Goal: Transaction & Acquisition: Book appointment/travel/reservation

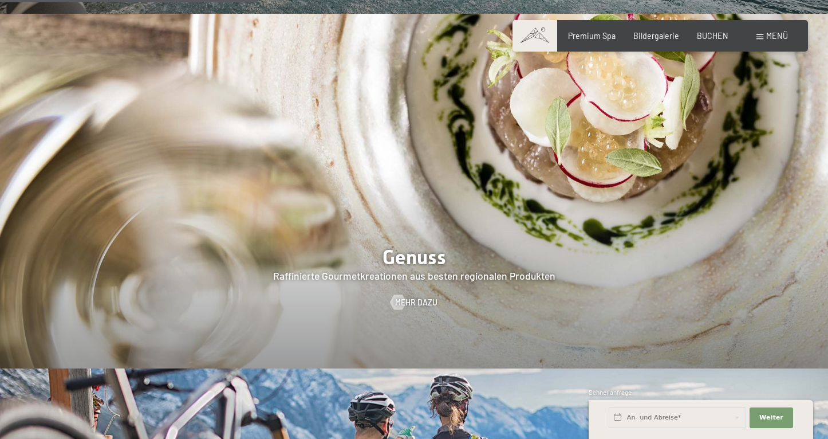
scroll to position [1954, 0]
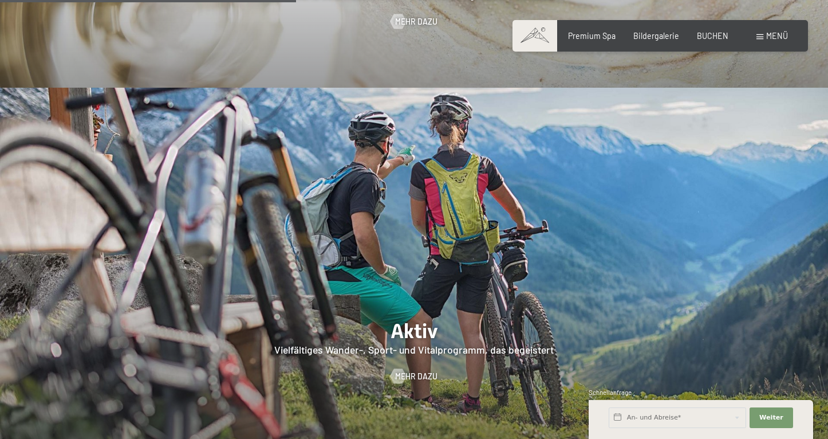
click at [713, 42] on div "Buchen Anfragen Premium Spa Bildergalerie BUCHEN Menü DE IT EN Gutschein Bilder…" at bounding box center [660, 35] width 255 height 11
click at [713, 36] on span "BUCHEN" at bounding box center [713, 34] width 32 height 10
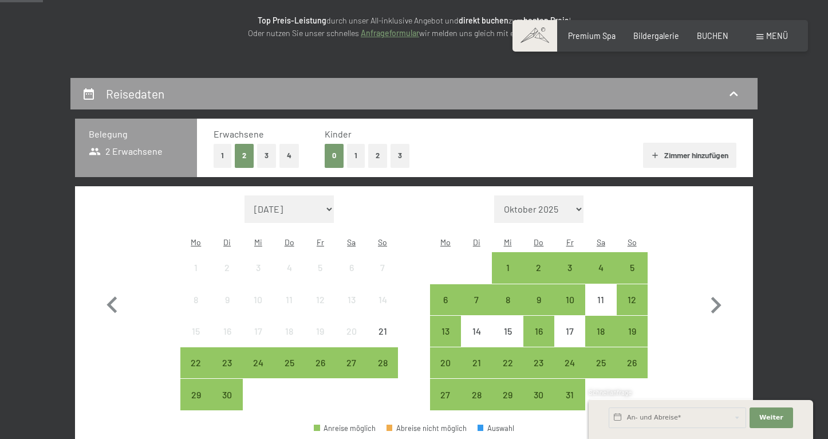
scroll to position [159, 0]
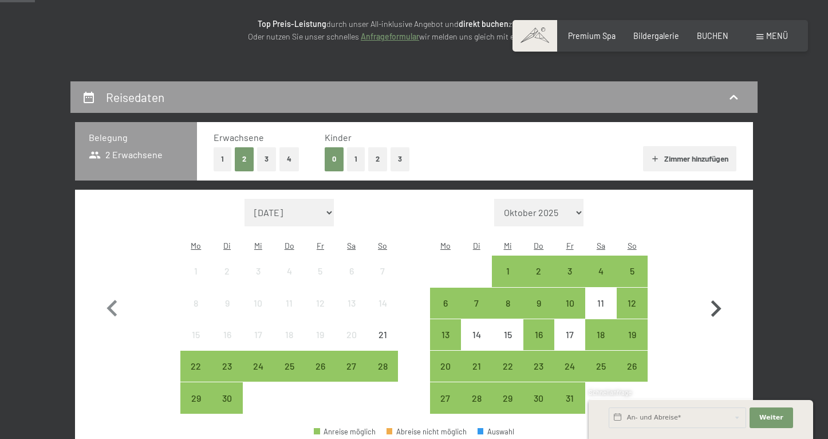
click at [710, 298] on icon "button" at bounding box center [715, 308] width 33 height 33
select select "[DATE]"
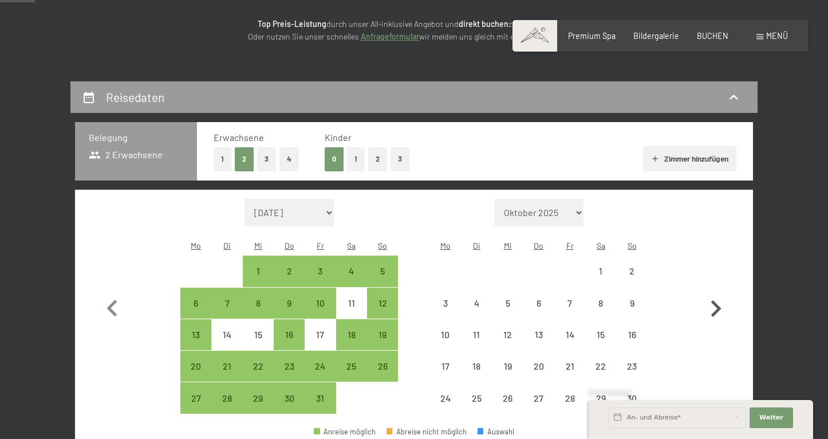
click at [710, 298] on icon "button" at bounding box center [715, 308] width 33 height 33
select select "[DATE]"
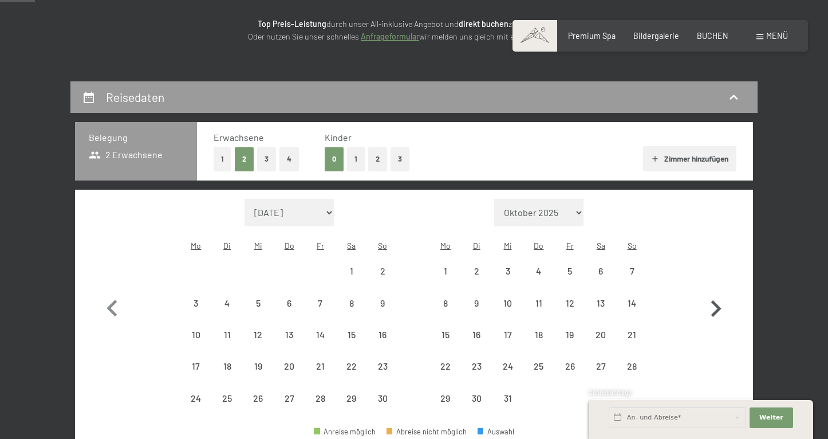
select select "[DATE]"
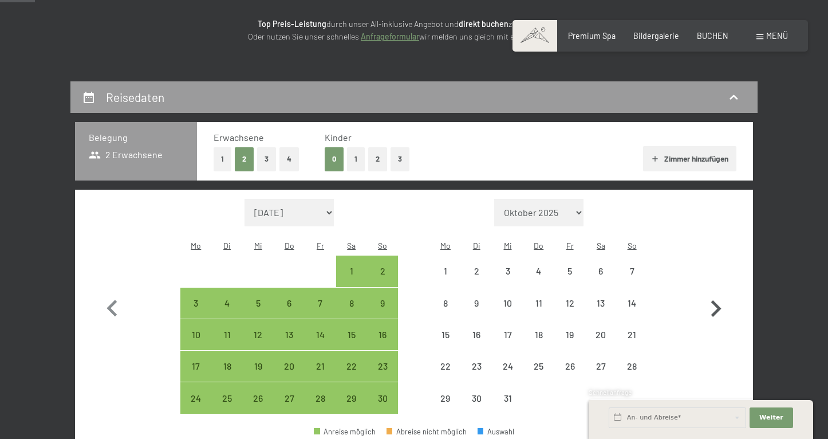
click at [710, 298] on icon "button" at bounding box center [715, 308] width 33 height 33
select select "[DATE]"
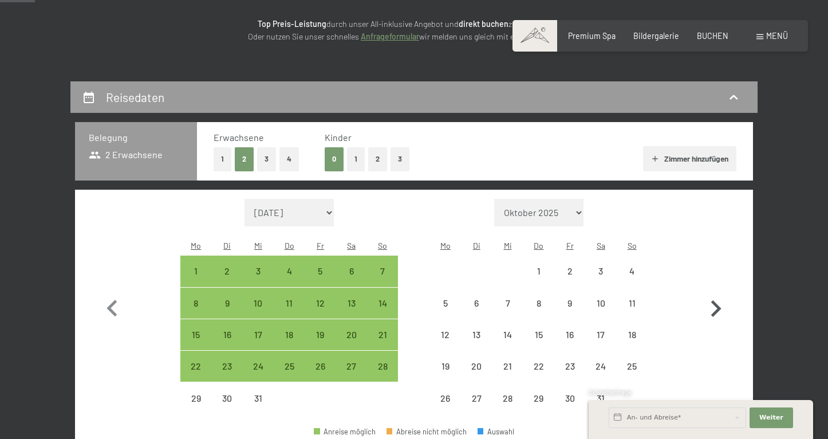
select select "[DATE]"
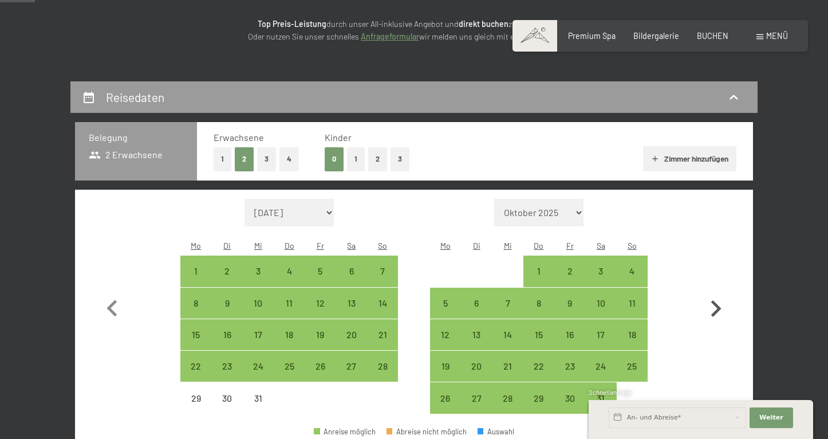
click at [715, 302] on icon "button" at bounding box center [715, 308] width 33 height 33
select select "[DATE]"
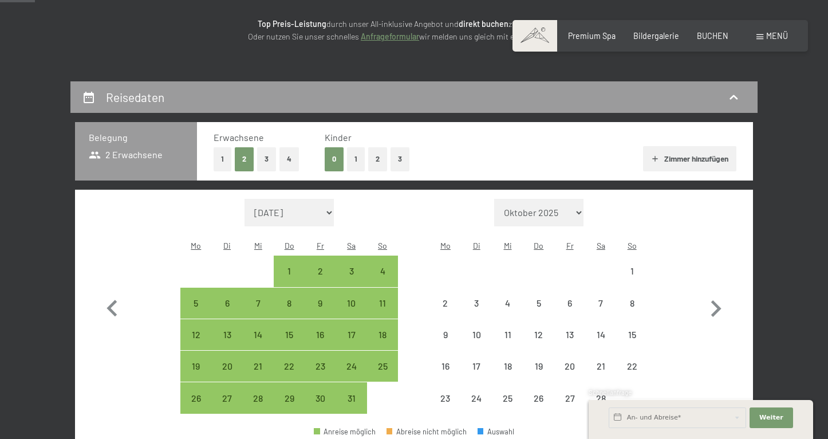
select select "[DATE]"
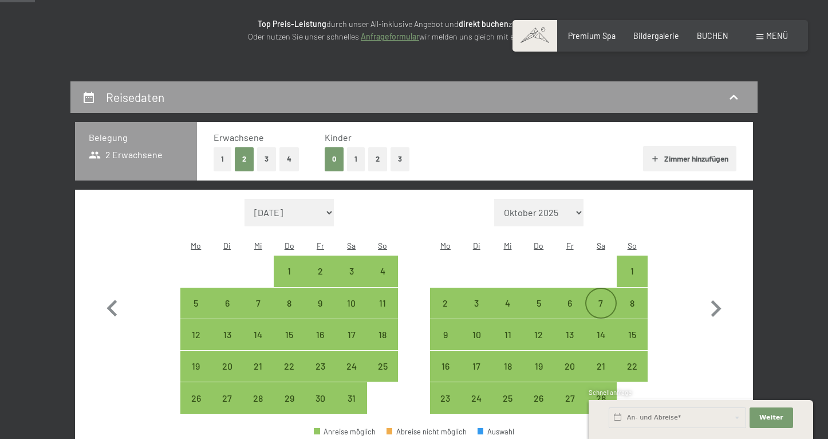
click at [601, 298] on div "7" at bounding box center [601, 312] width 29 height 29
select select "[DATE]"
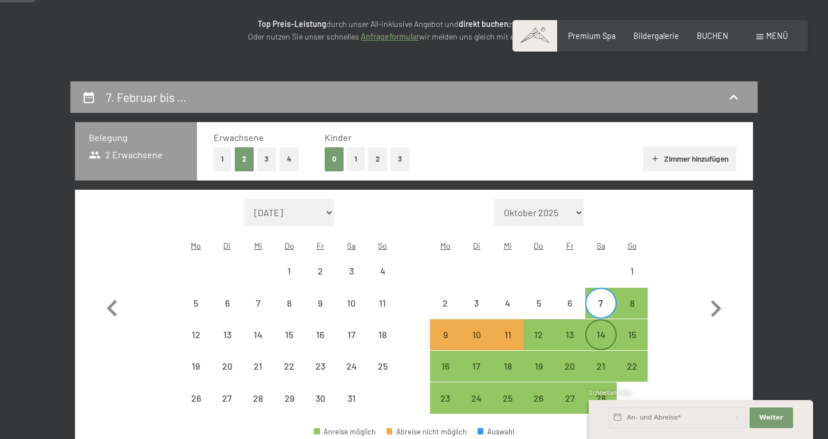
click at [599, 330] on div "14" at bounding box center [601, 344] width 29 height 29
select select "[DATE]"
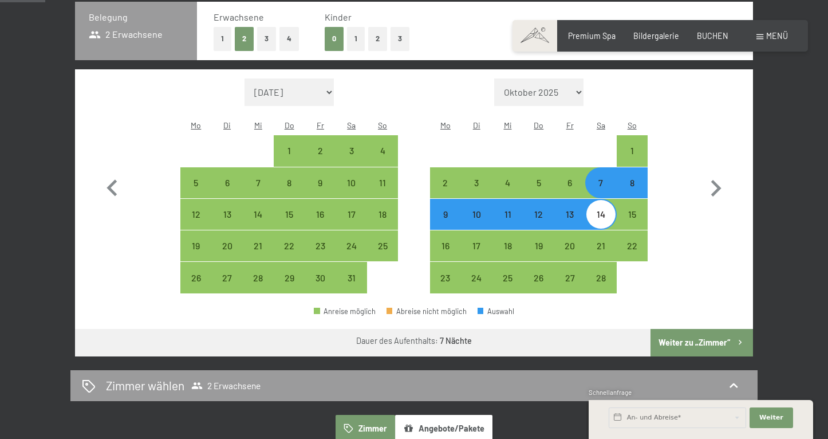
click at [700, 329] on button "Weiter zu „Zimmer“" at bounding box center [702, 342] width 103 height 27
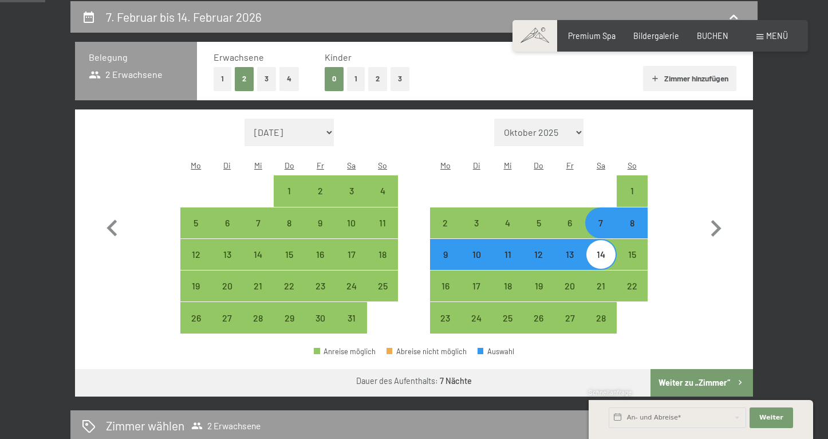
select select "[DATE]"
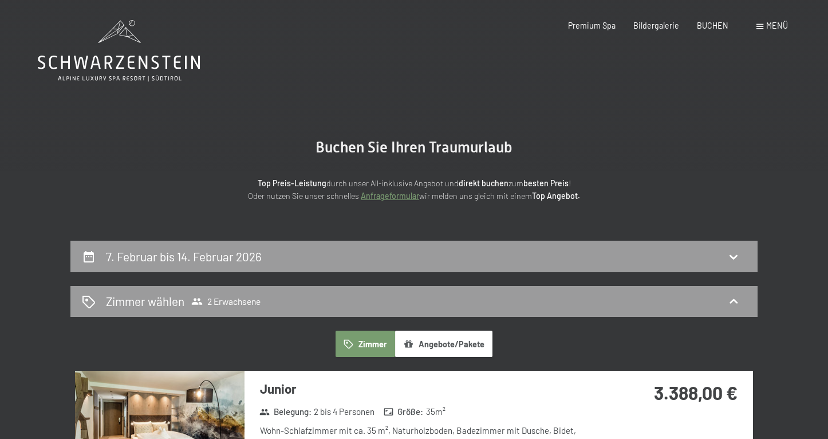
scroll to position [0, 0]
click at [199, 263] on div "7. Februar bis 14. Februar 2026" at bounding box center [186, 256] width 160 height 17
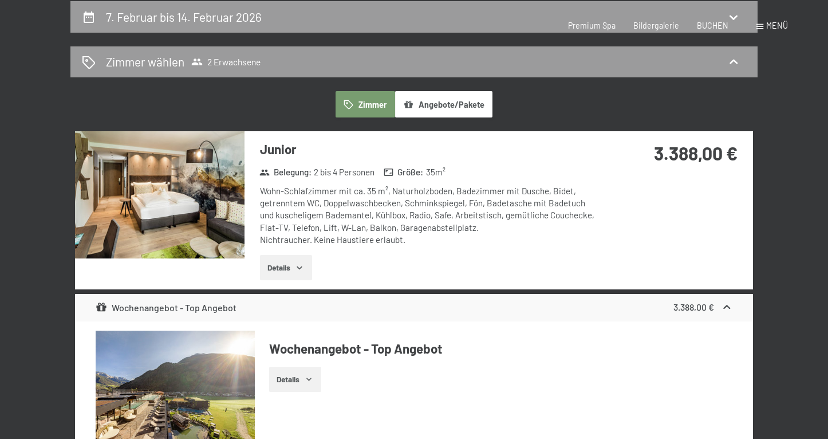
select select "[DATE]"
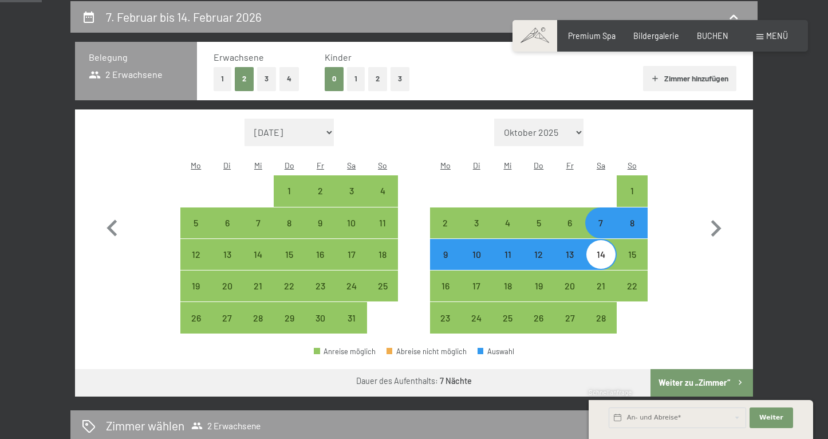
click at [627, 218] on div "8" at bounding box center [632, 232] width 29 height 29
select select "[DATE]"
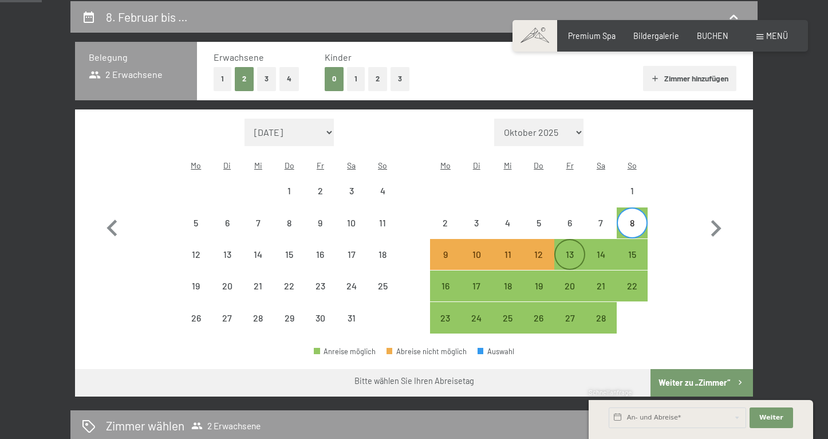
click at [573, 250] on div "13" at bounding box center [570, 264] width 29 height 29
select select "[DATE]"
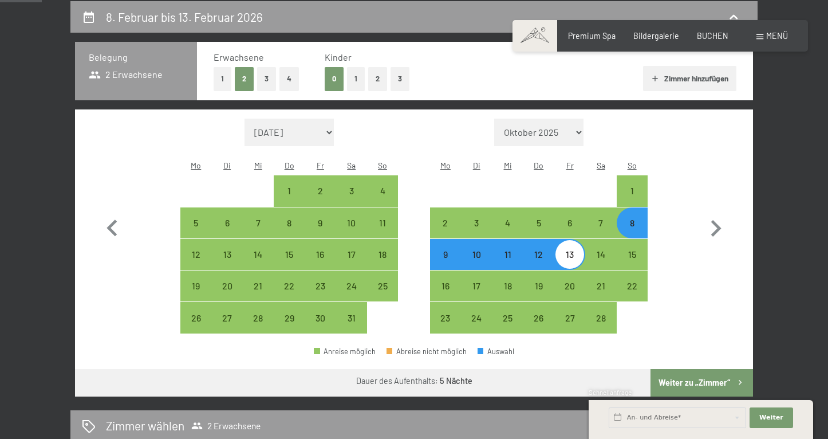
click at [707, 369] on button "Weiter zu „Zimmer“" at bounding box center [702, 382] width 103 height 27
select select "[DATE]"
